Goal: Transaction & Acquisition: Purchase product/service

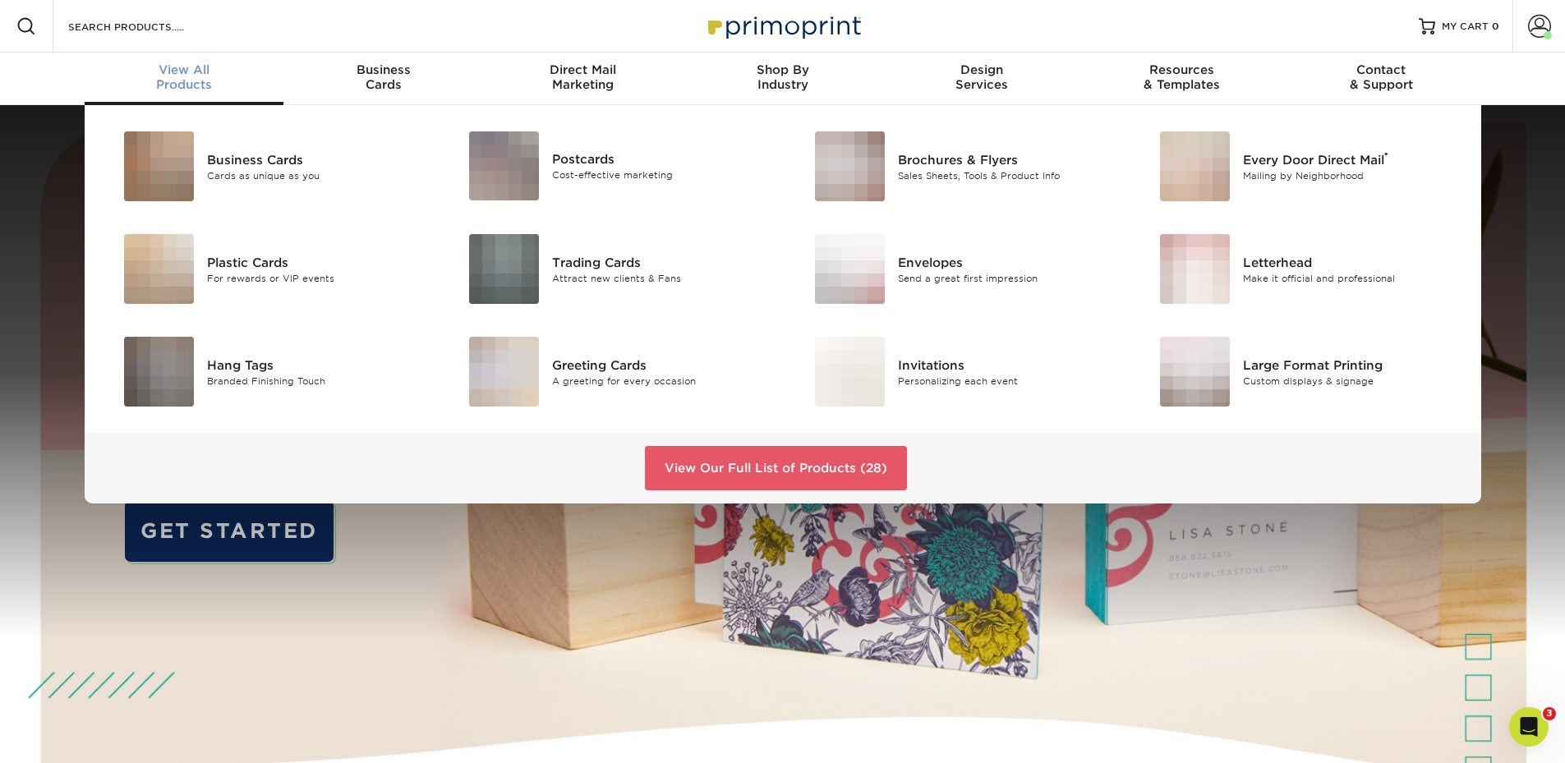
click at [225, 87] on div "View All Products" at bounding box center [185, 77] width 200 height 30
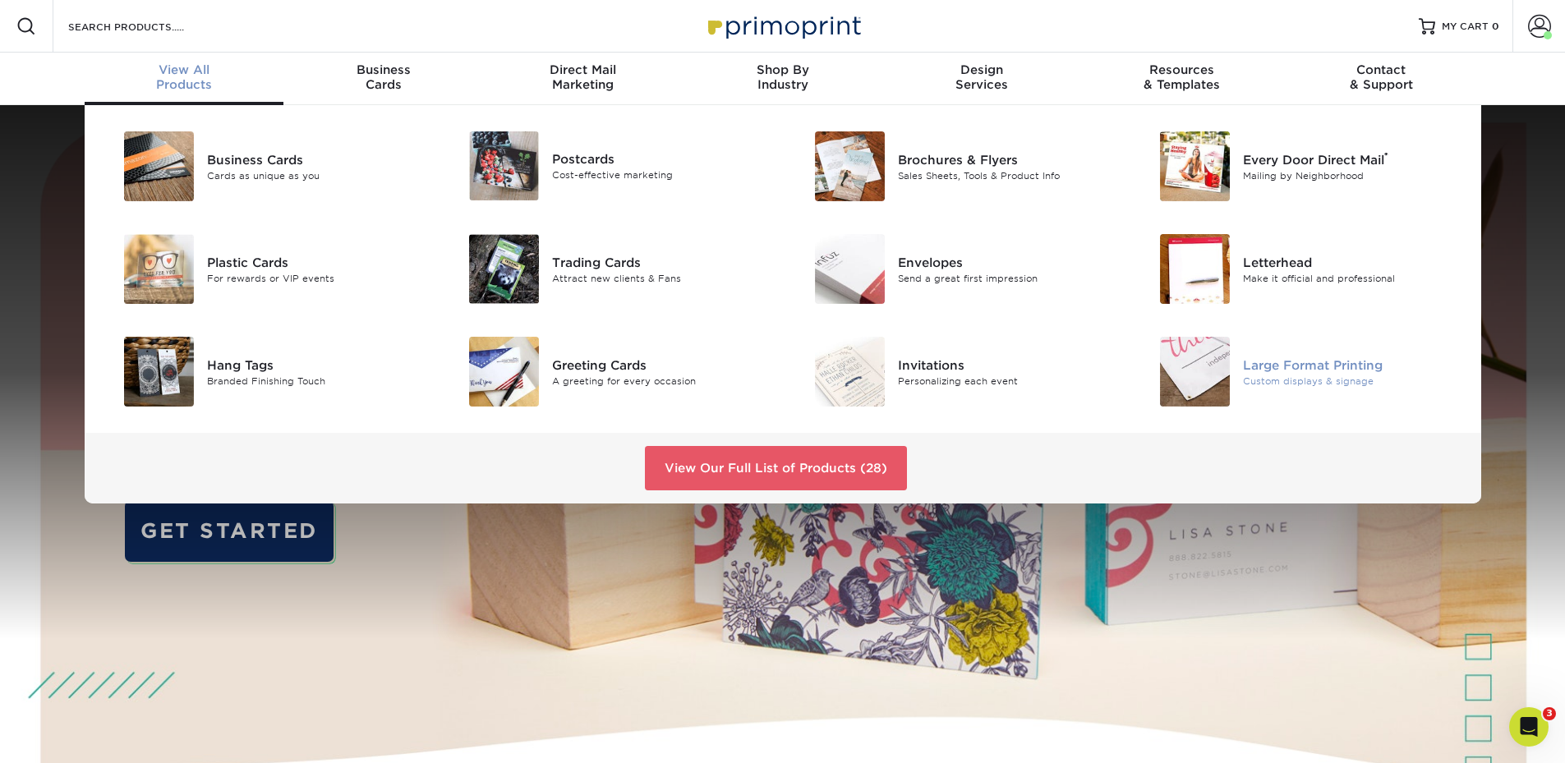
click at [1245, 357] on div "Large Format Printing" at bounding box center [1352, 365] width 218 height 18
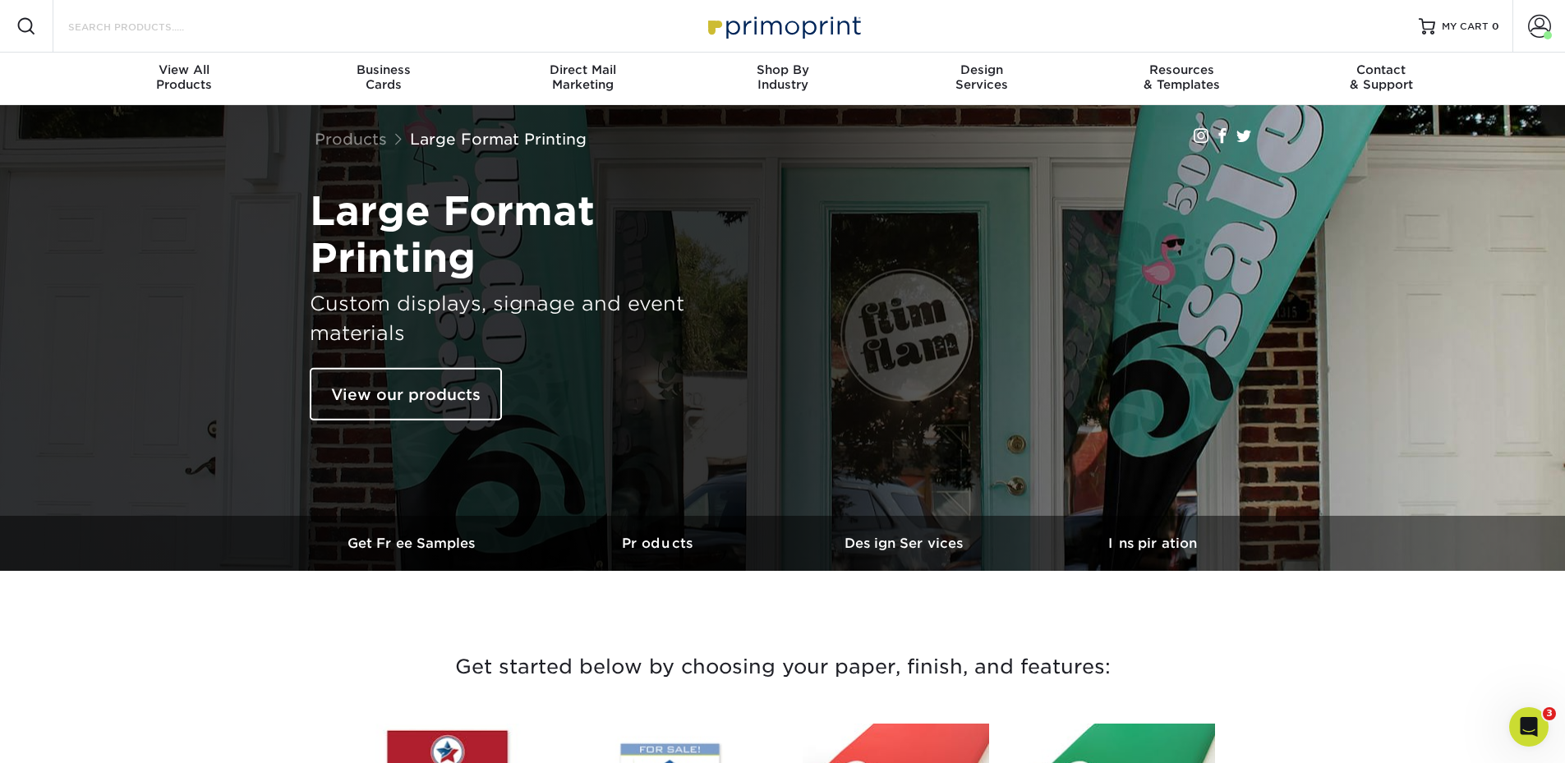
click at [102, 21] on input "Search Products" at bounding box center [147, 26] width 160 height 20
type input "foam"
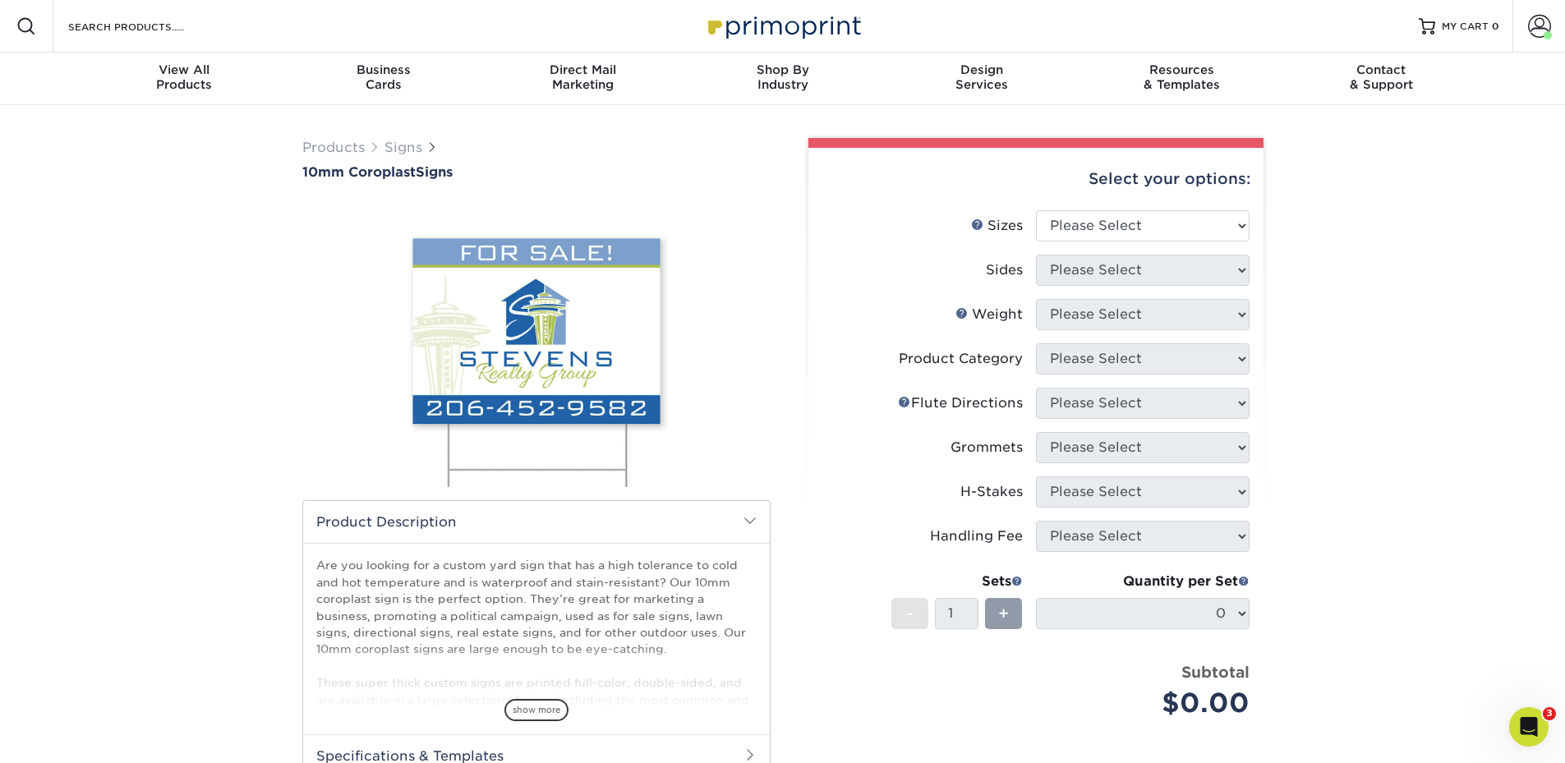
scroll to position [82, 0]
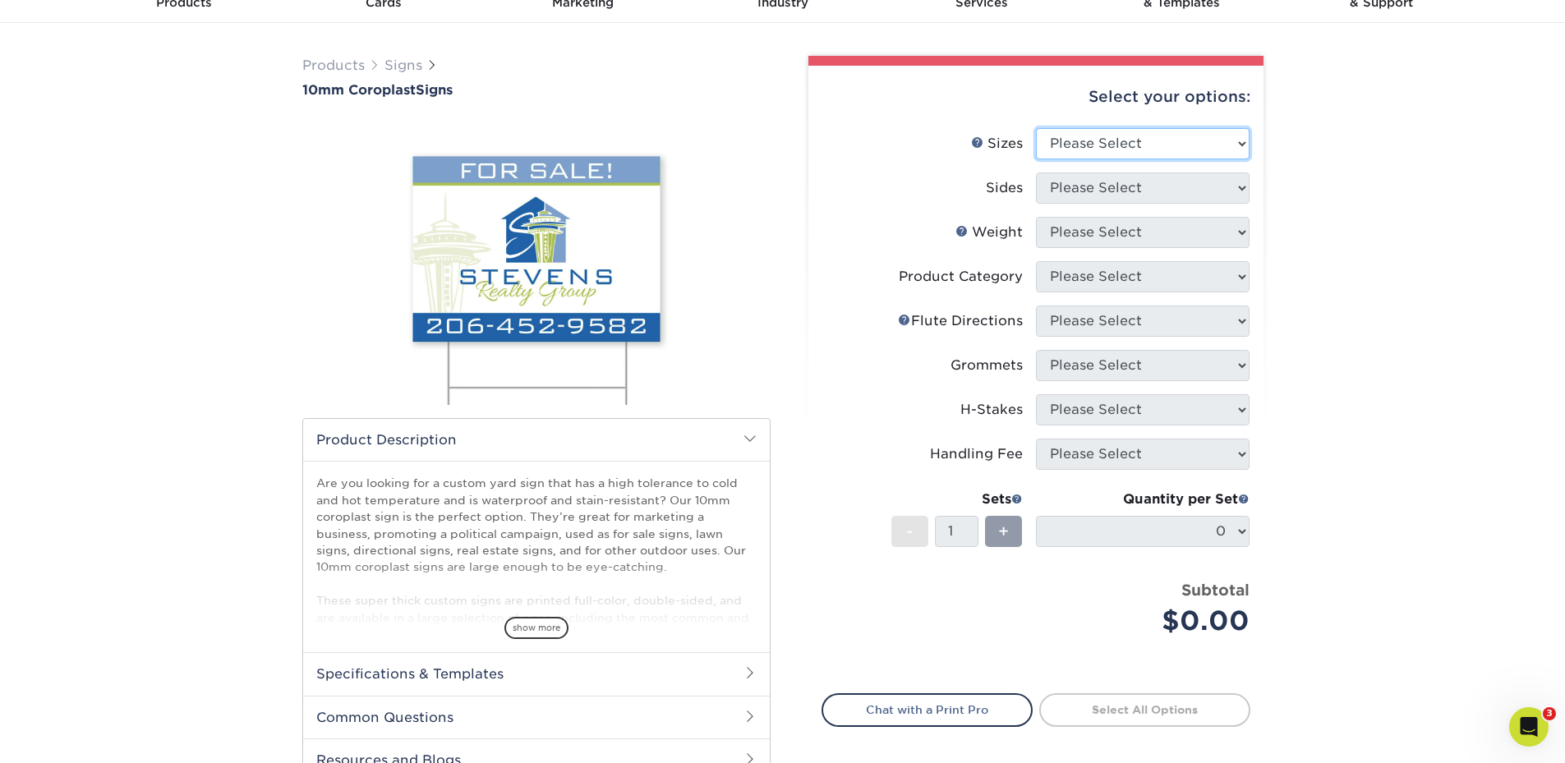
click at [1116, 147] on select "Please Select 6" x 12" 10" x 10" 12" x 18" 18" x 24" 24" x 24" 24" x 36"" at bounding box center [1143, 143] width 214 height 31
click at [139, 354] on div "Products Signs 10mm Coroplast Signs /" at bounding box center [782, 454] width 1565 height 862
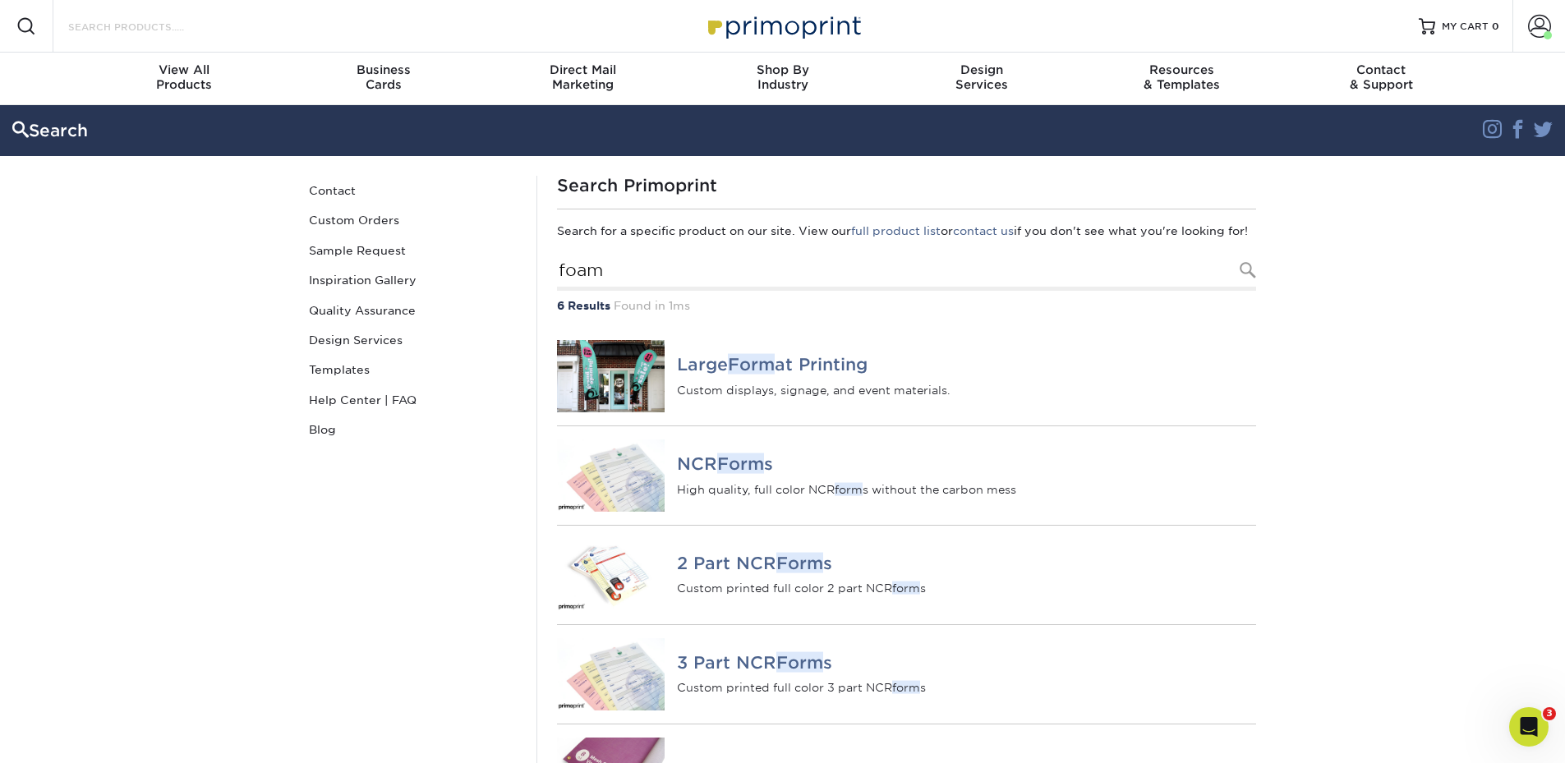
click at [139, 23] on input "Search Products" at bounding box center [147, 26] width 160 height 20
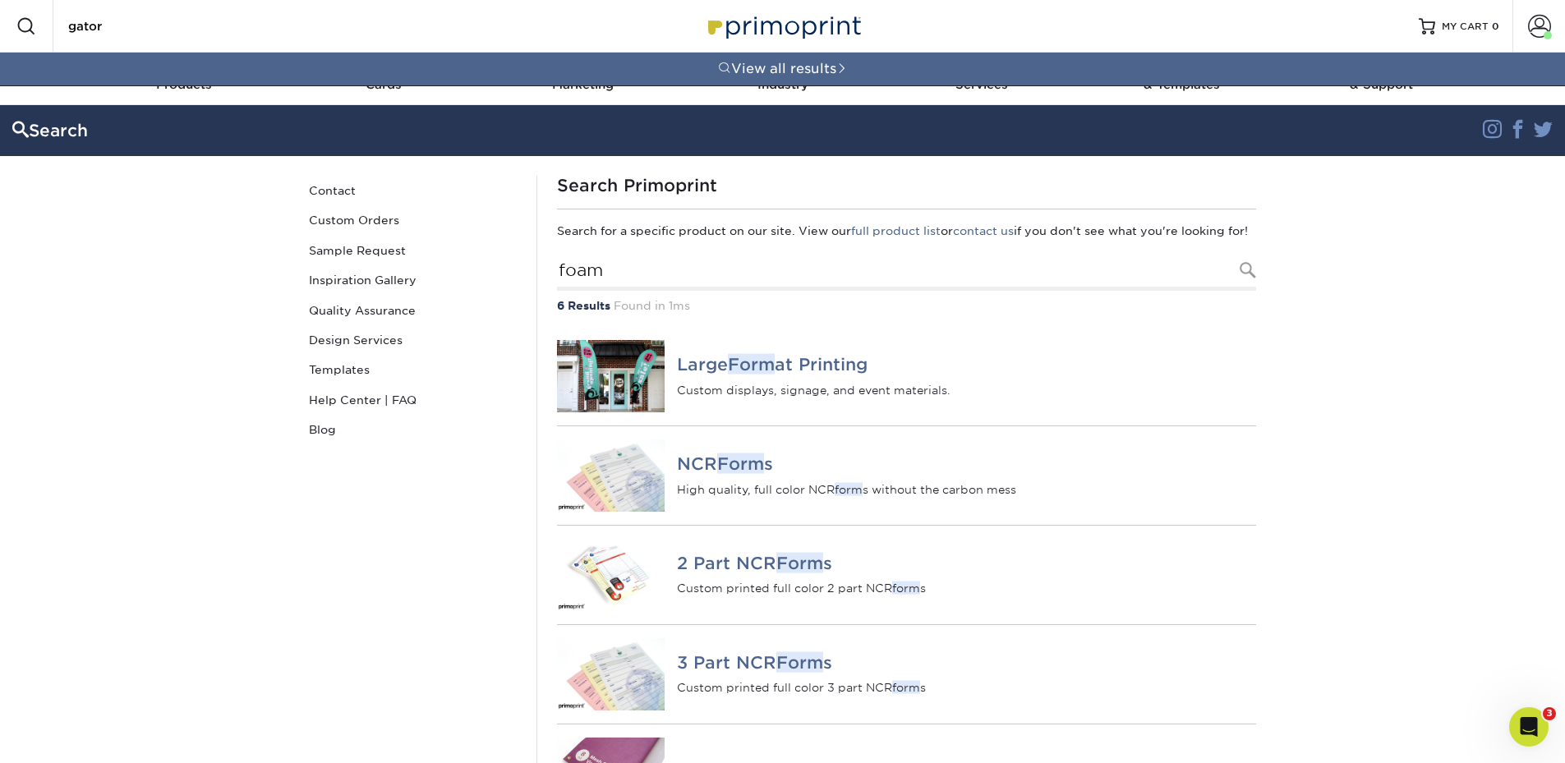
type input "gator"
